Goal: Transaction & Acquisition: Download file/media

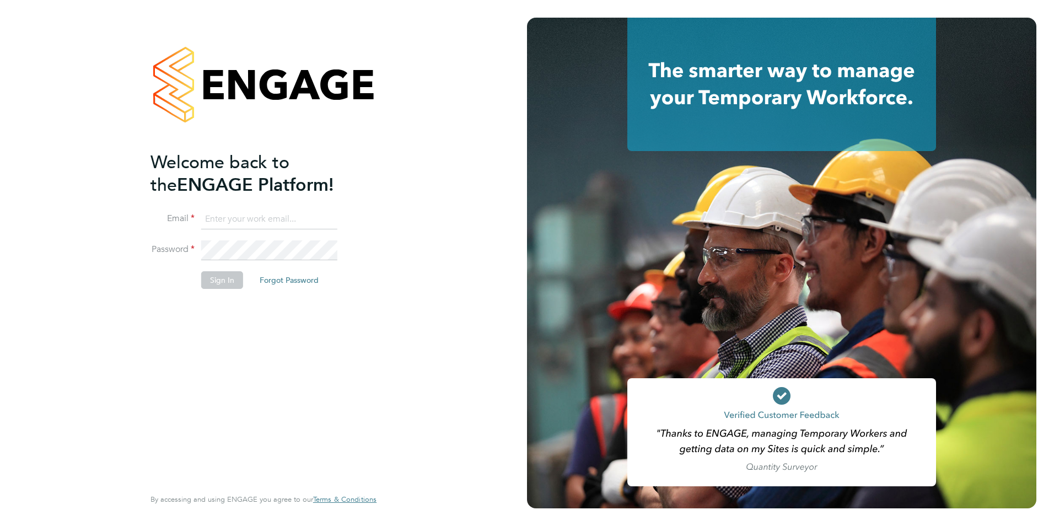
type input "[EMAIL_ADDRESS][DOMAIN_NAME]"
click at [207, 283] on button "Sign In" at bounding box center [222, 280] width 42 height 18
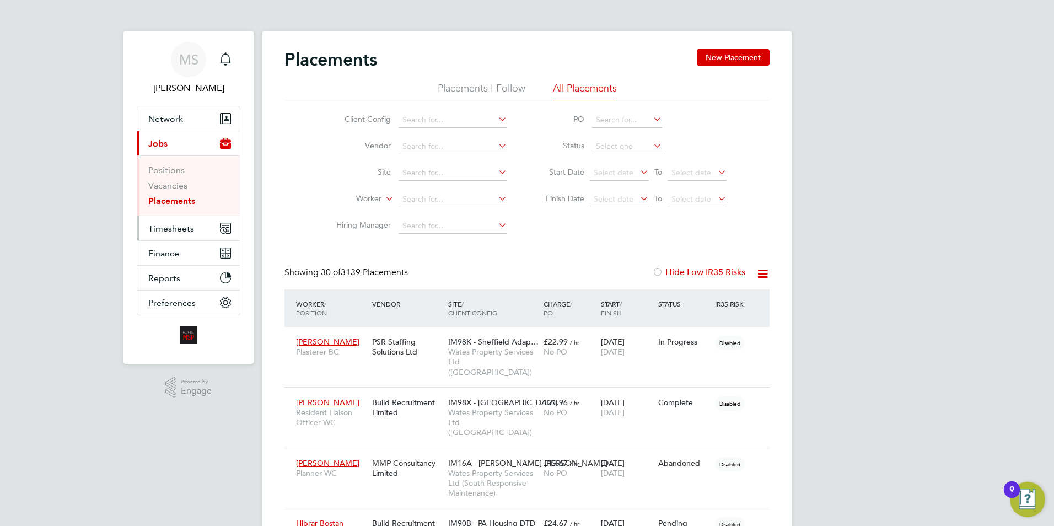
click at [171, 228] on span "Timesheets" at bounding box center [171, 228] width 46 height 10
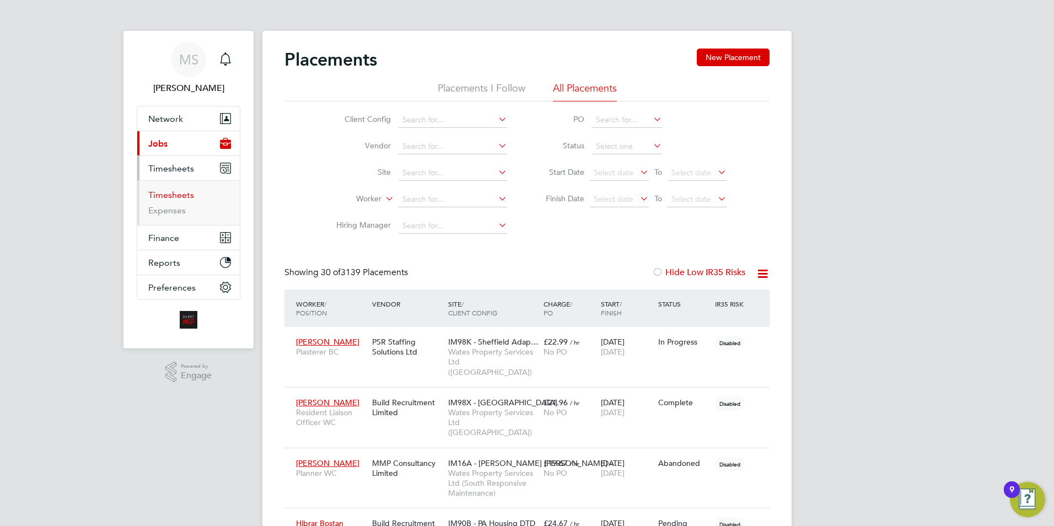
click at [178, 197] on link "Timesheets" at bounding box center [171, 195] width 46 height 10
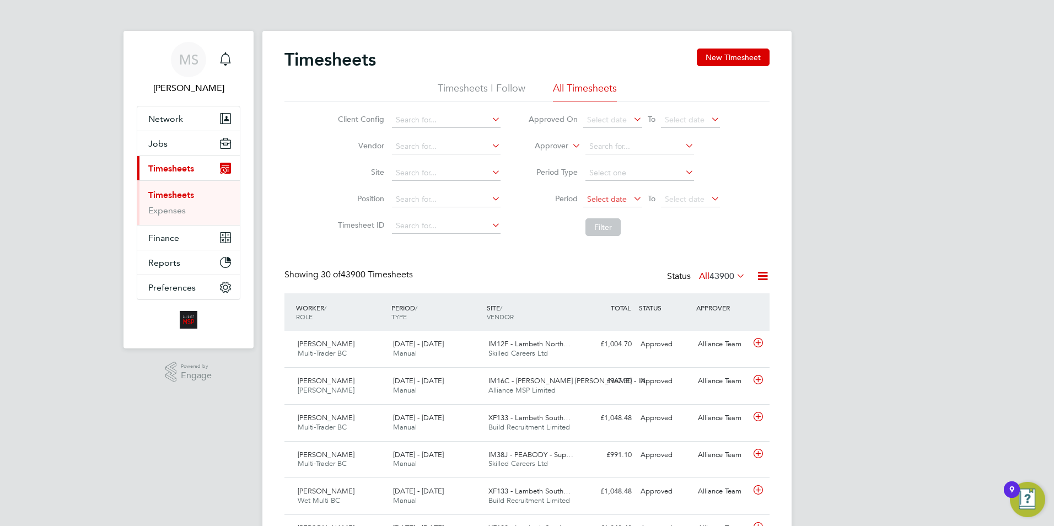
click at [619, 198] on span "Select date" at bounding box center [607, 199] width 40 height 10
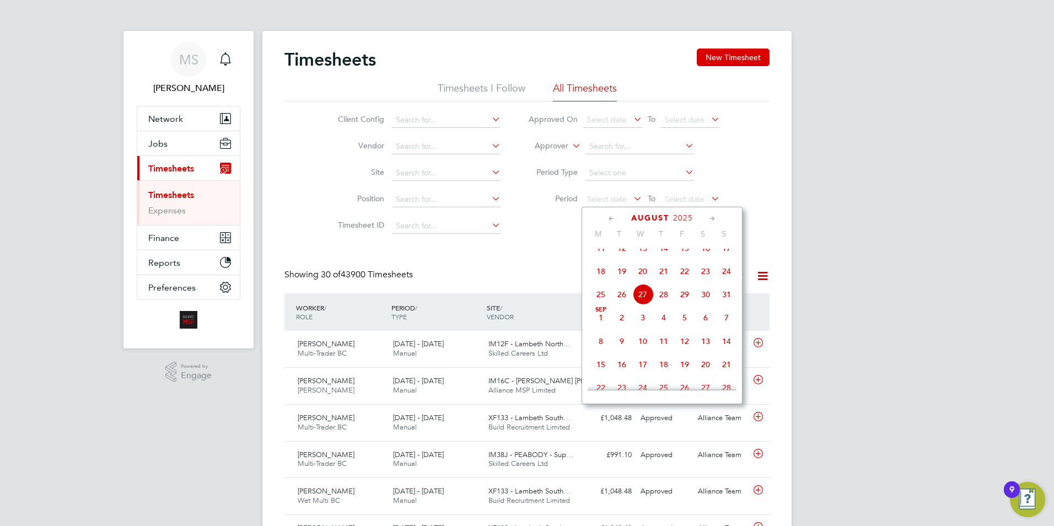
click at [607, 220] on icon at bounding box center [611, 219] width 10 height 12
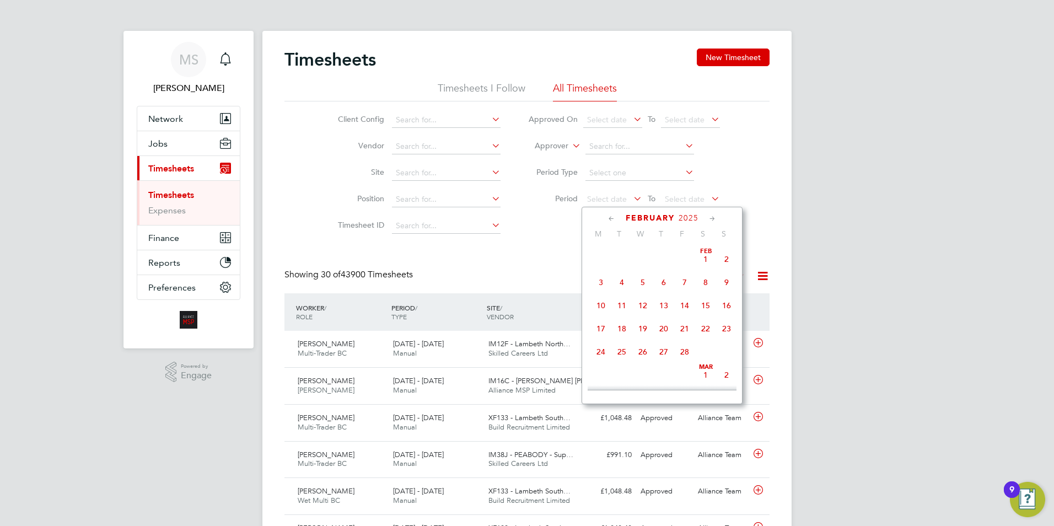
click at [607, 220] on icon at bounding box center [611, 219] width 10 height 12
click at [719, 256] on span "[DATE]" at bounding box center [726, 259] width 21 height 21
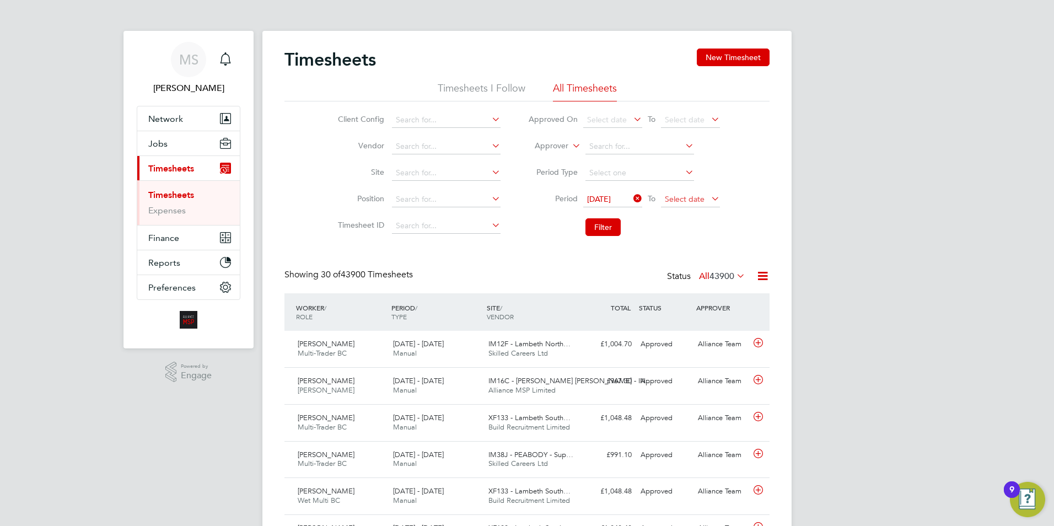
click at [700, 198] on span "Select date" at bounding box center [685, 199] width 40 height 10
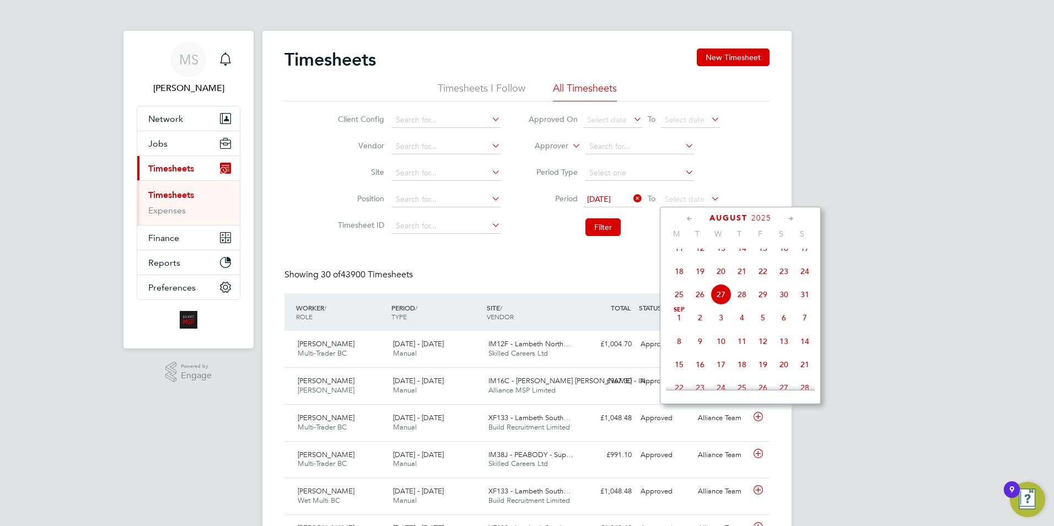
click at [789, 217] on icon at bounding box center [790, 219] width 10 height 12
click at [688, 219] on icon at bounding box center [689, 219] width 10 height 12
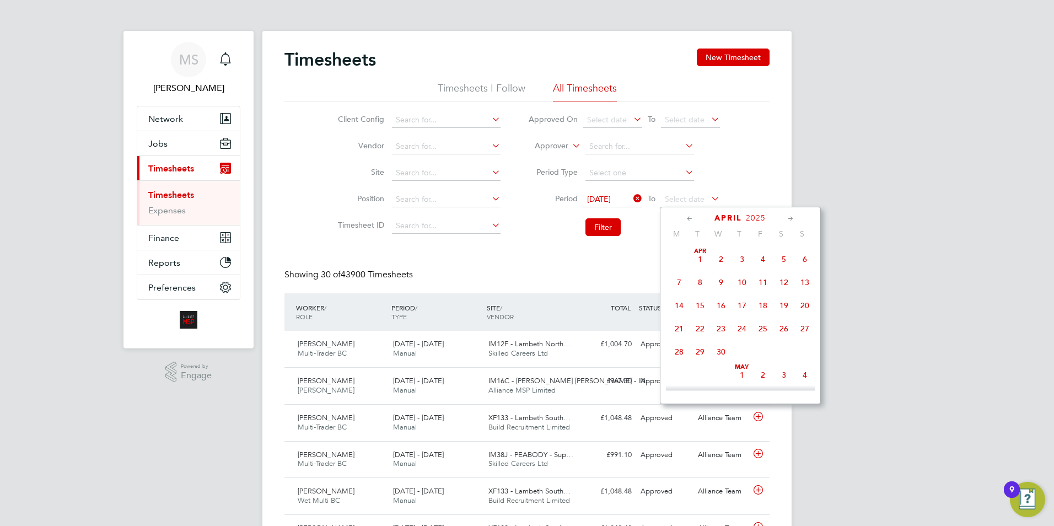
click at [688, 219] on icon at bounding box center [689, 219] width 10 height 12
click at [790, 219] on icon at bounding box center [790, 219] width 10 height 12
click at [726, 350] on span "30" at bounding box center [720, 348] width 21 height 21
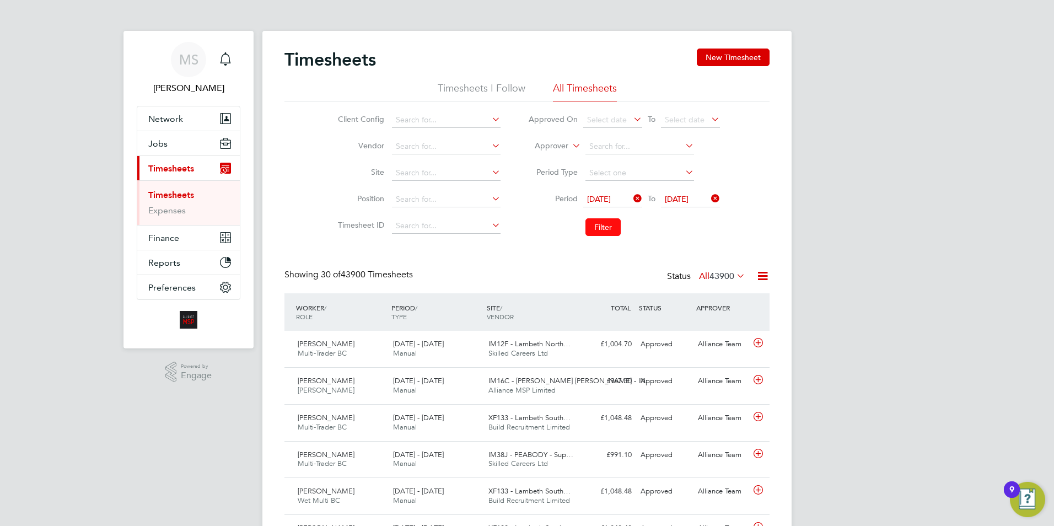
click at [610, 227] on button "Filter" at bounding box center [602, 227] width 35 height 18
click at [764, 277] on icon at bounding box center [763, 276] width 14 height 14
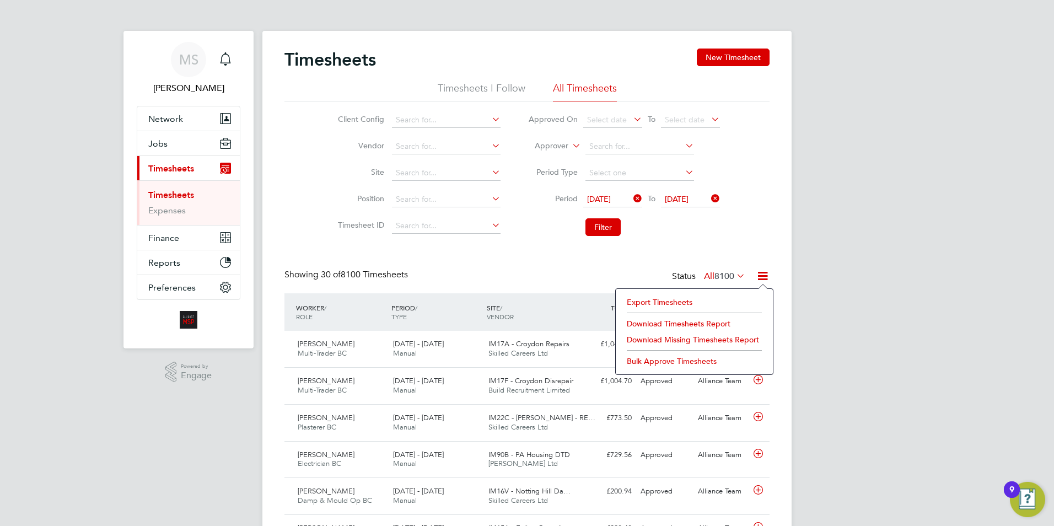
click at [675, 321] on li "Download Timesheets Report" at bounding box center [694, 323] width 146 height 15
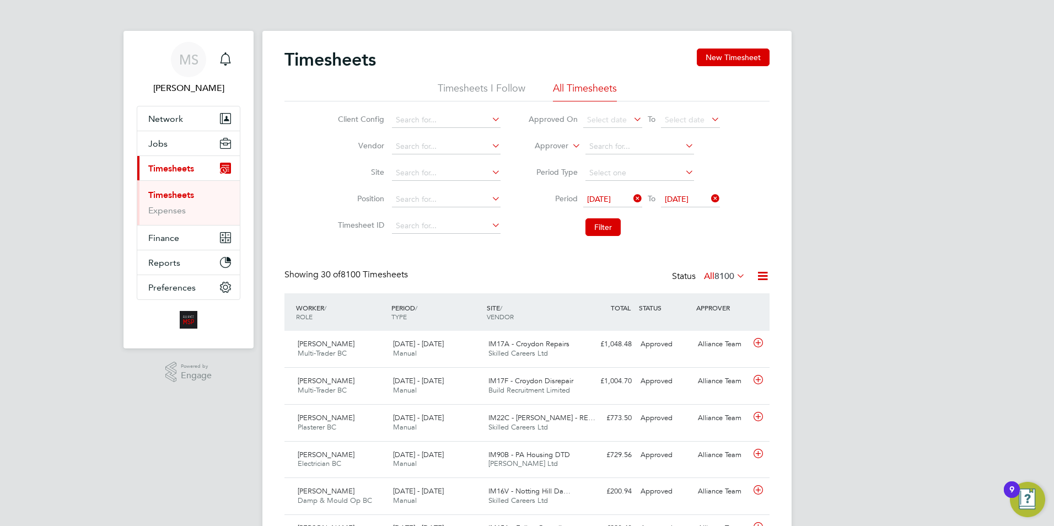
click at [631, 199] on icon at bounding box center [631, 198] width 0 height 15
click at [709, 200] on icon at bounding box center [709, 198] width 0 height 15
click at [615, 200] on span "Select date" at bounding box center [607, 199] width 40 height 10
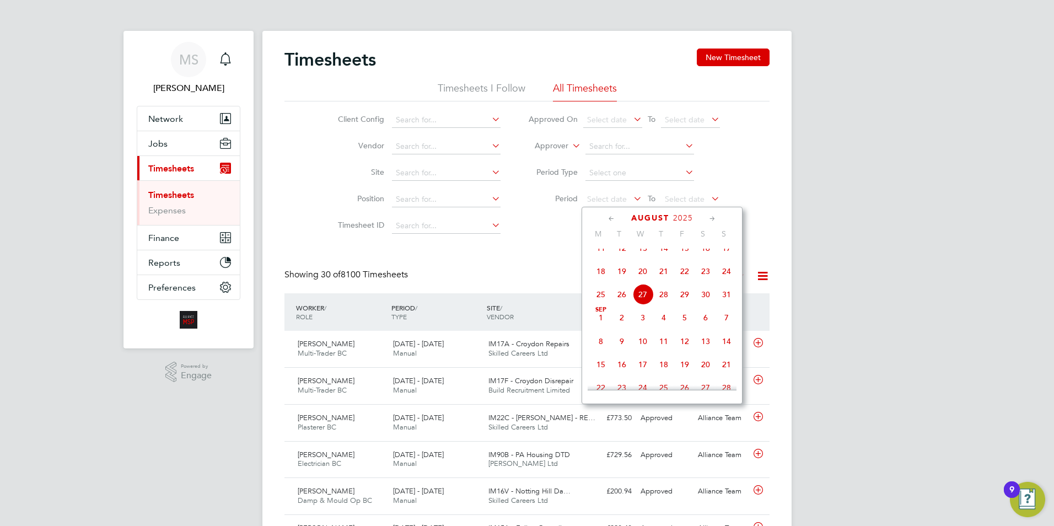
click at [608, 216] on icon at bounding box center [611, 219] width 10 height 12
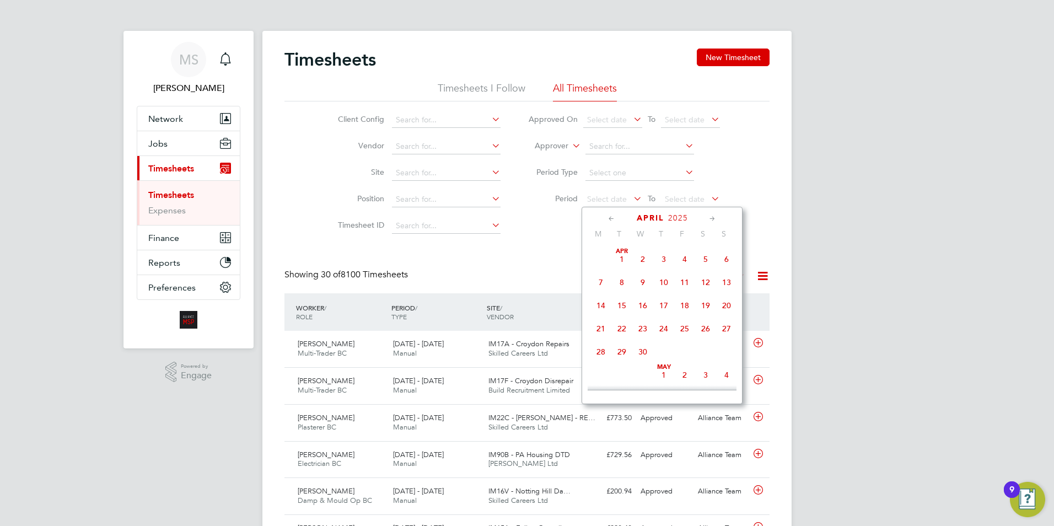
click at [714, 217] on icon at bounding box center [712, 219] width 10 height 12
click at [666, 255] on span "[DATE]" at bounding box center [663, 255] width 21 height 21
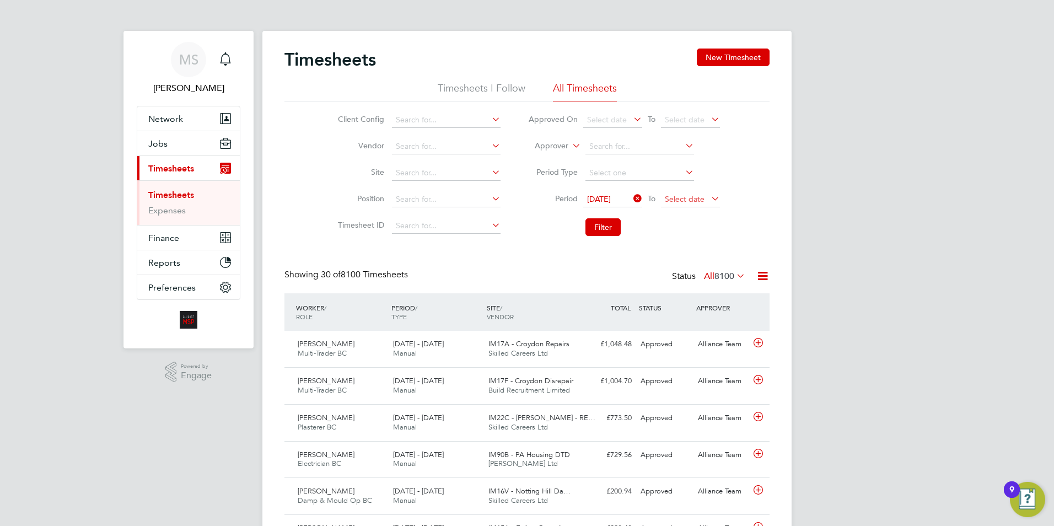
click at [704, 201] on span "Select date" at bounding box center [690, 199] width 59 height 15
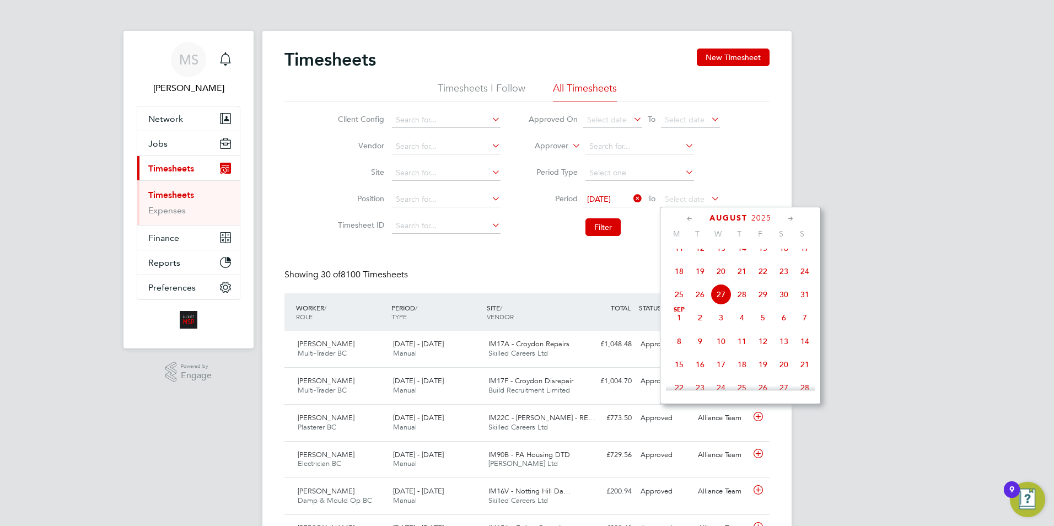
click at [718, 303] on span "27" at bounding box center [720, 294] width 21 height 21
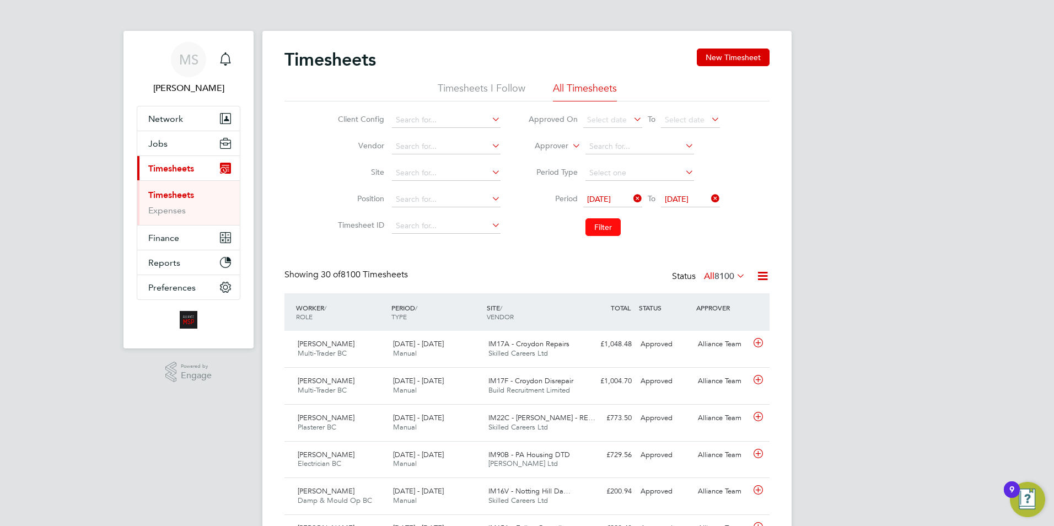
click at [601, 228] on button "Filter" at bounding box center [602, 227] width 35 height 18
click at [601, 229] on button "Filter" at bounding box center [602, 227] width 35 height 18
click at [765, 271] on icon at bounding box center [763, 276] width 14 height 14
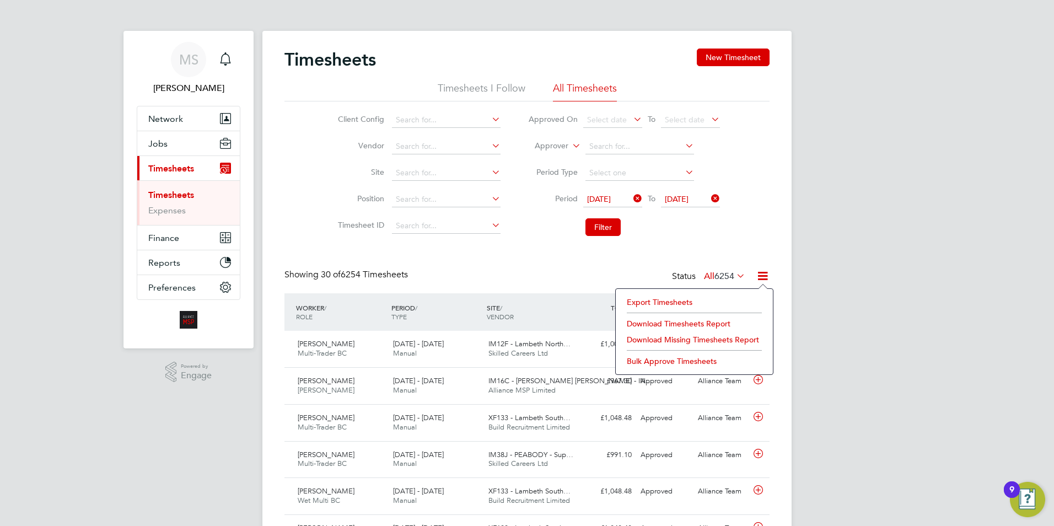
click at [691, 320] on li "Download Timesheets Report" at bounding box center [694, 323] width 146 height 15
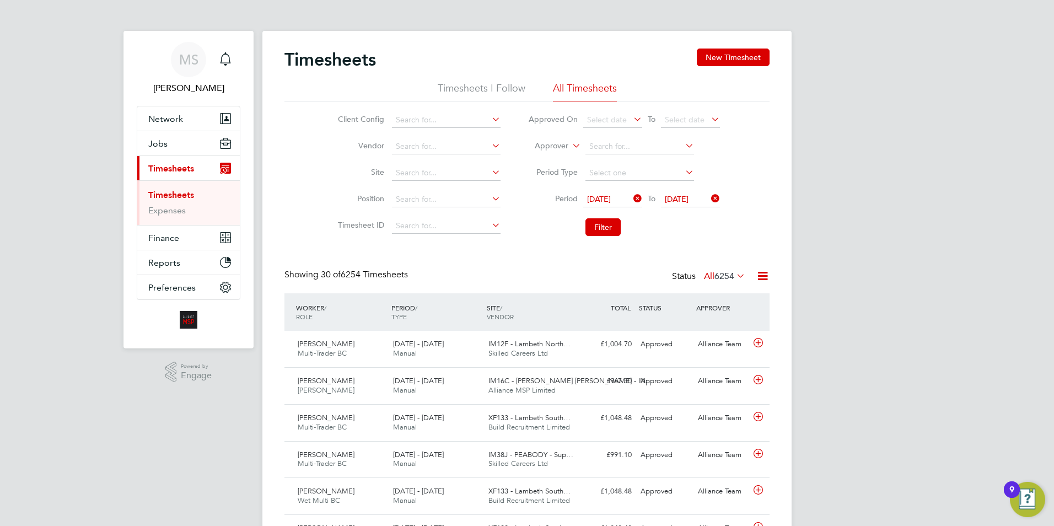
click at [161, 211] on link "Expenses" at bounding box center [166, 210] width 37 height 10
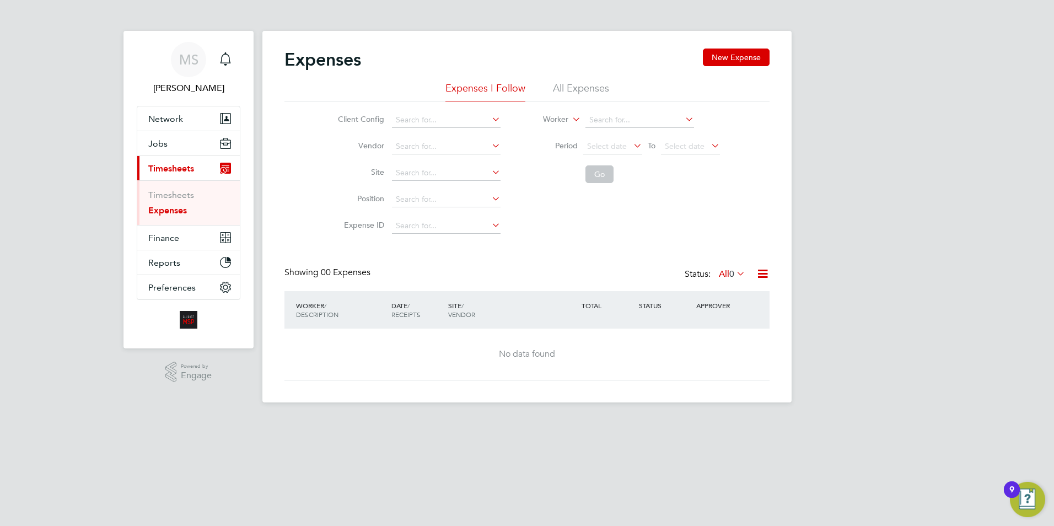
click at [571, 83] on li "All Expenses" at bounding box center [581, 92] width 56 height 20
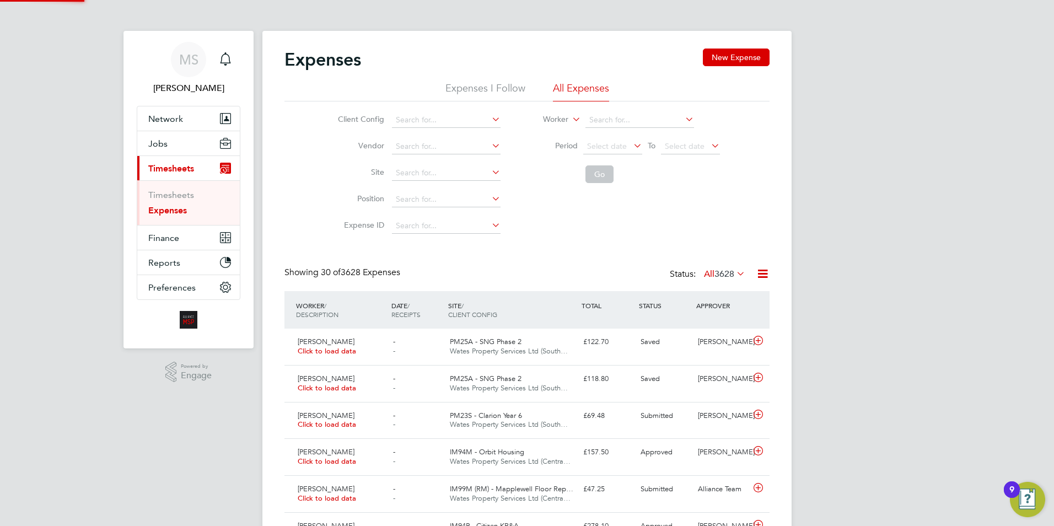
scroll to position [28, 96]
click at [611, 135] on li "Period Select date To Select date" at bounding box center [623, 146] width 219 height 26
click at [608, 145] on span "Select date" at bounding box center [607, 146] width 40 height 10
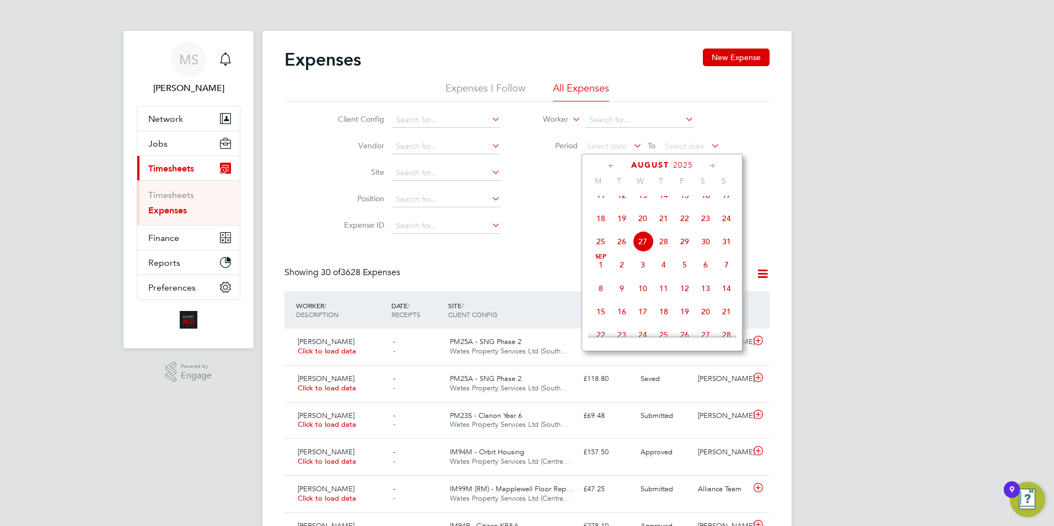
click at [608, 163] on icon at bounding box center [611, 166] width 10 height 12
click at [611, 166] on icon at bounding box center [611, 166] width 10 height 12
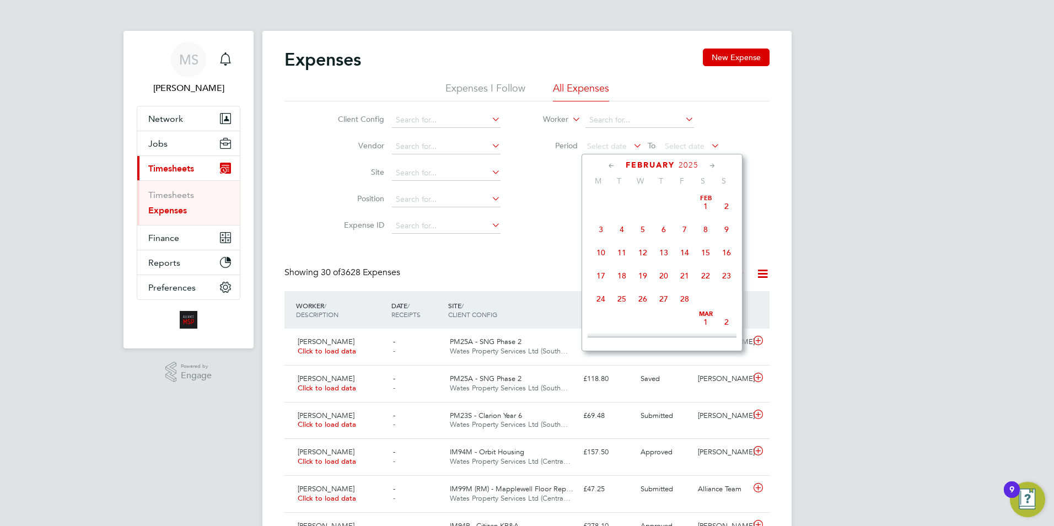
click at [611, 166] on icon at bounding box center [611, 166] width 10 height 12
click at [731, 201] on span "Dec" at bounding box center [726, 199] width 21 height 6
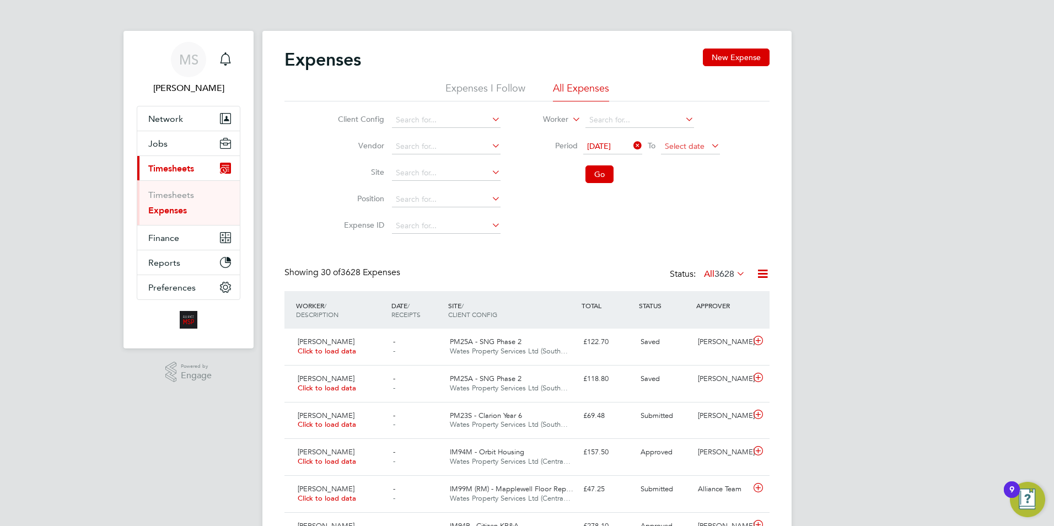
click at [687, 143] on span "Select date" at bounding box center [685, 146] width 40 height 10
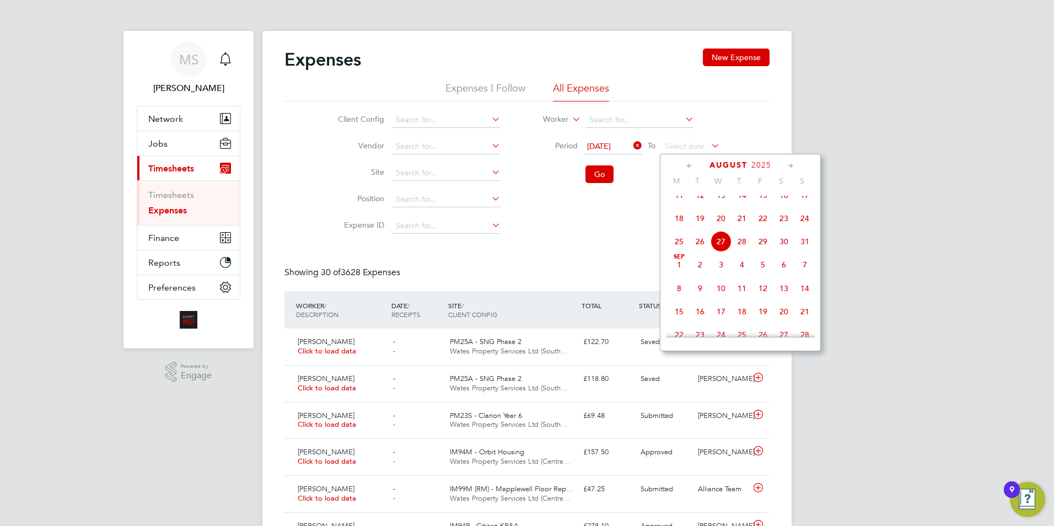
click at [721, 252] on span "27" at bounding box center [720, 241] width 21 height 21
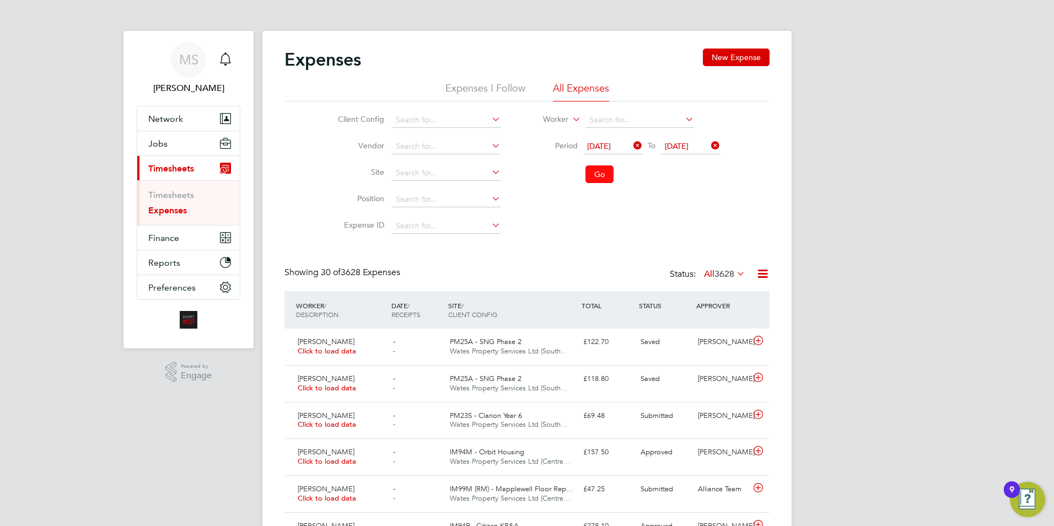
click at [600, 174] on button "Go" at bounding box center [599, 174] width 28 height 18
click at [594, 170] on button "Go" at bounding box center [599, 174] width 28 height 18
click at [763, 276] on icon at bounding box center [763, 274] width 14 height 14
click at [689, 299] on li "Download Expenses Report" at bounding box center [711, 299] width 111 height 15
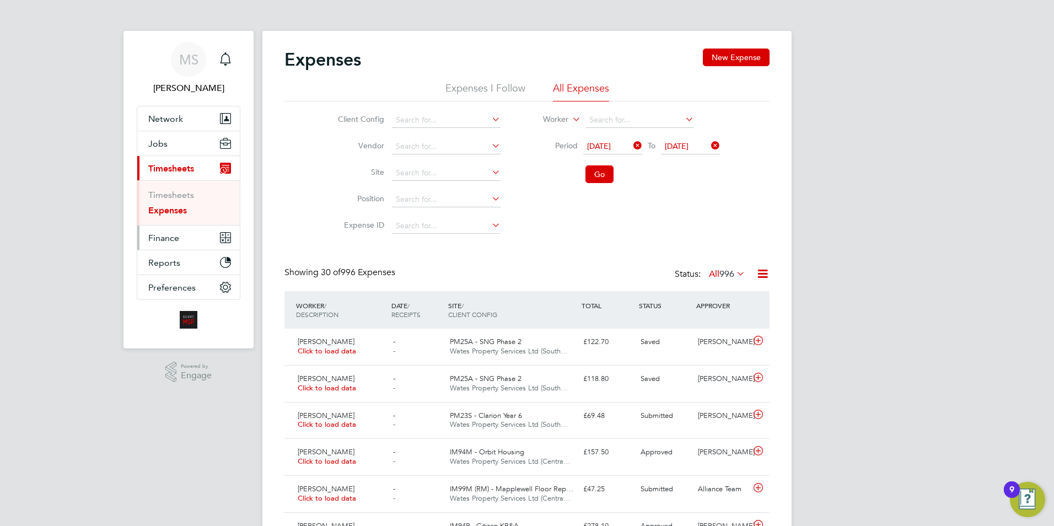
click at [177, 236] on span "Finance" at bounding box center [163, 238] width 31 height 10
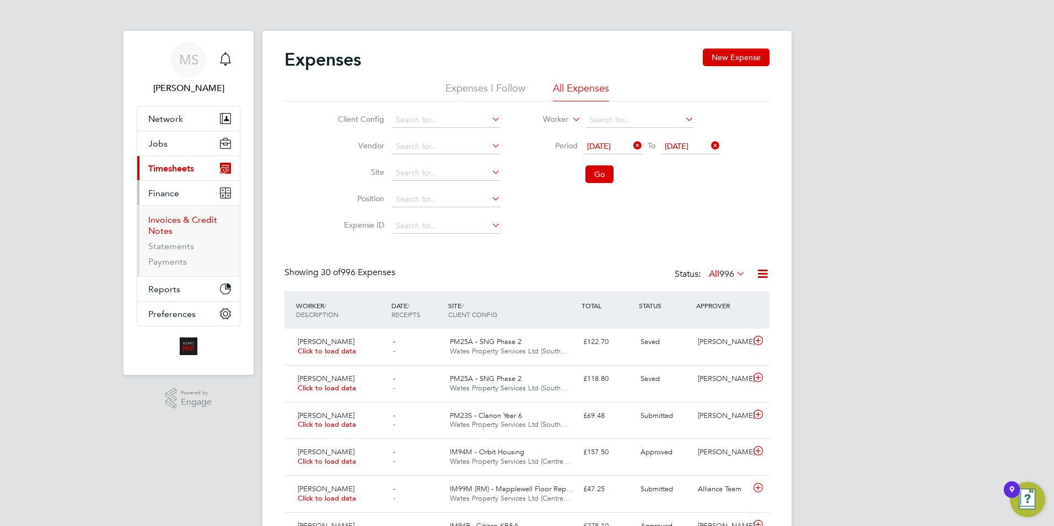
click at [181, 222] on link "Invoices & Credit Notes" at bounding box center [182, 224] width 69 height 21
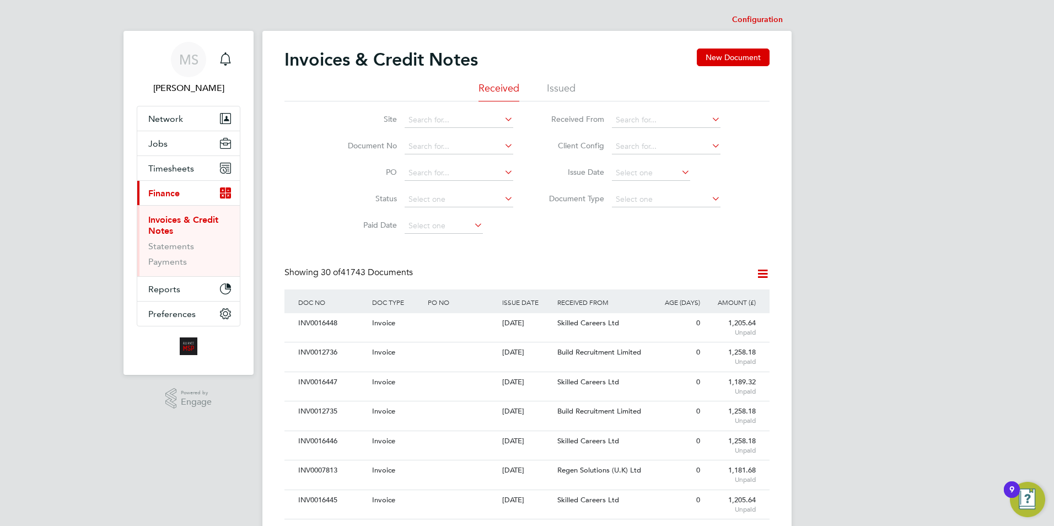
click at [764, 279] on icon at bounding box center [763, 274] width 14 height 14
click at [693, 301] on li "Download invoices" at bounding box center [716, 299] width 105 height 15
click at [759, 272] on icon at bounding box center [763, 274] width 14 height 14
click at [685, 312] on li "Download credit notes" at bounding box center [716, 315] width 105 height 15
click at [548, 92] on li "Issued" at bounding box center [561, 92] width 29 height 20
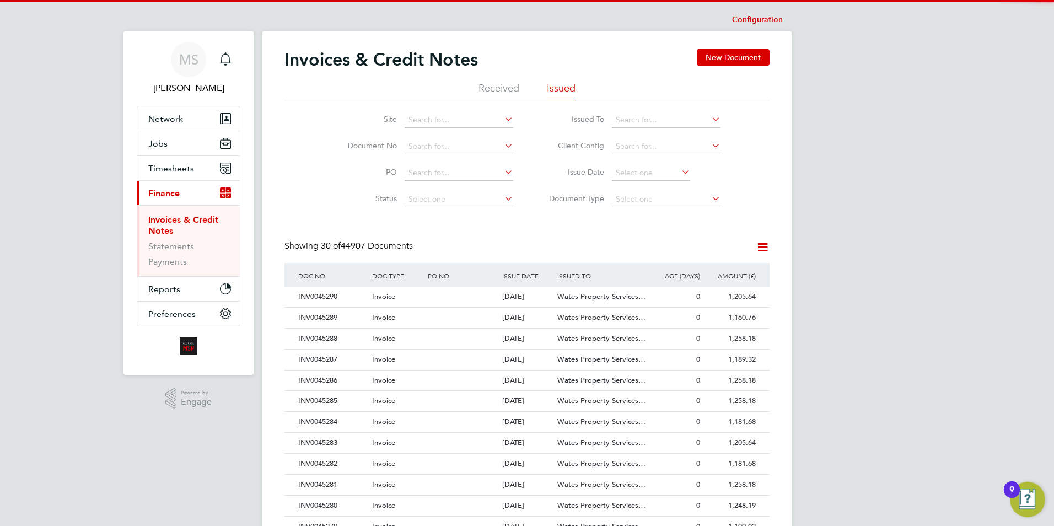
click at [760, 246] on icon at bounding box center [763, 247] width 14 height 14
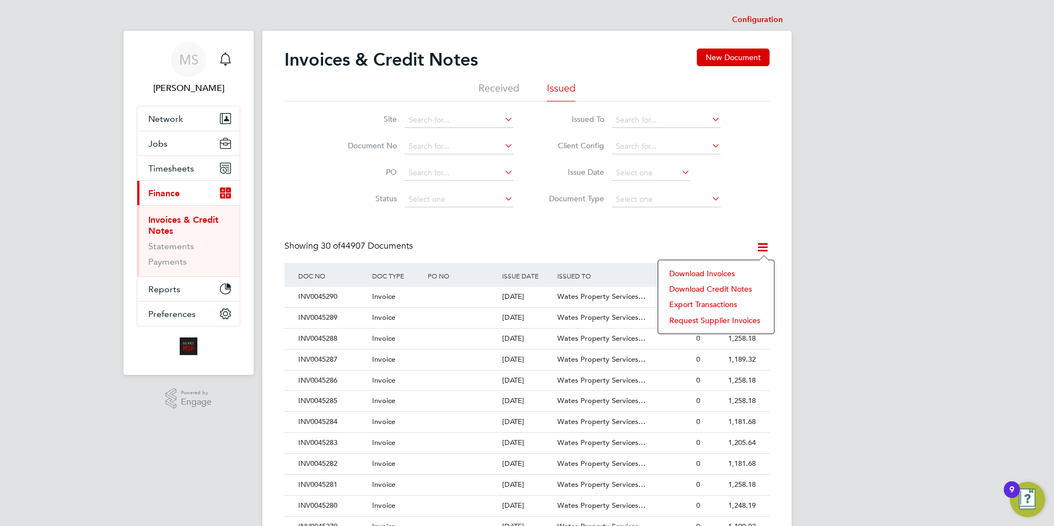
click at [704, 270] on li "Download invoices" at bounding box center [716, 273] width 105 height 15
click at [762, 246] on icon at bounding box center [763, 247] width 14 height 14
click at [694, 290] on li "Download credit notes" at bounding box center [716, 288] width 105 height 15
drag, startPoint x: 515, startPoint y: 233, endPoint x: 580, endPoint y: 208, distance: 69.4
click at [517, 233] on div "Invoices & Credit Notes New Document Received Issued Site Document No PO Status…" at bounding box center [526, 491] width 485 height 886
